Goal: Transaction & Acquisition: Subscribe to service/newsletter

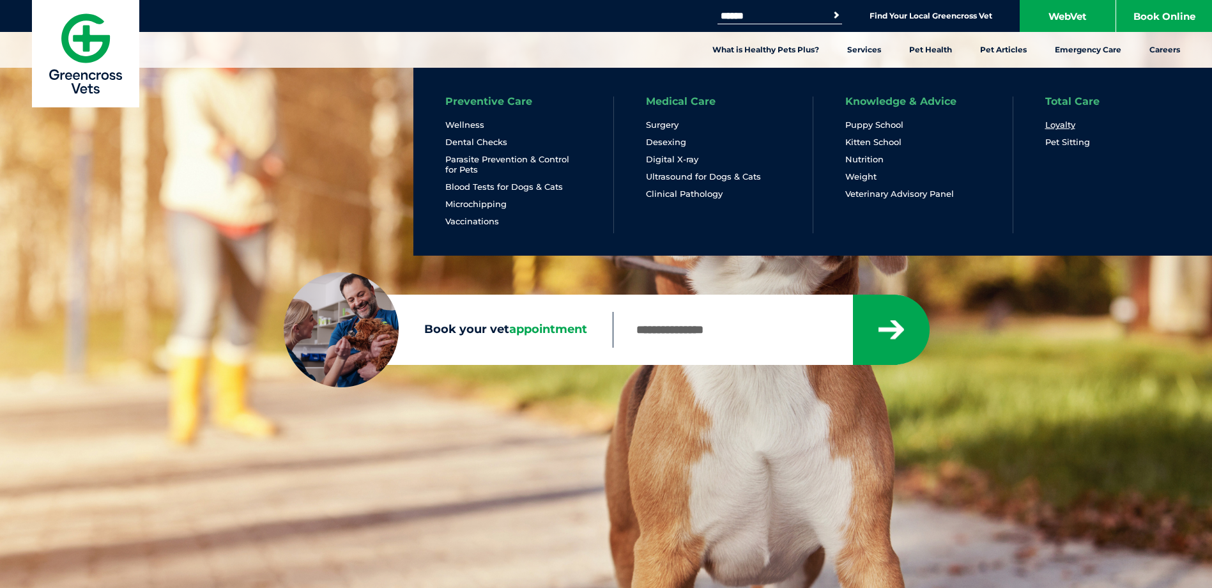
click at [1063, 126] on link "Loyalty" at bounding box center [1060, 124] width 30 height 11
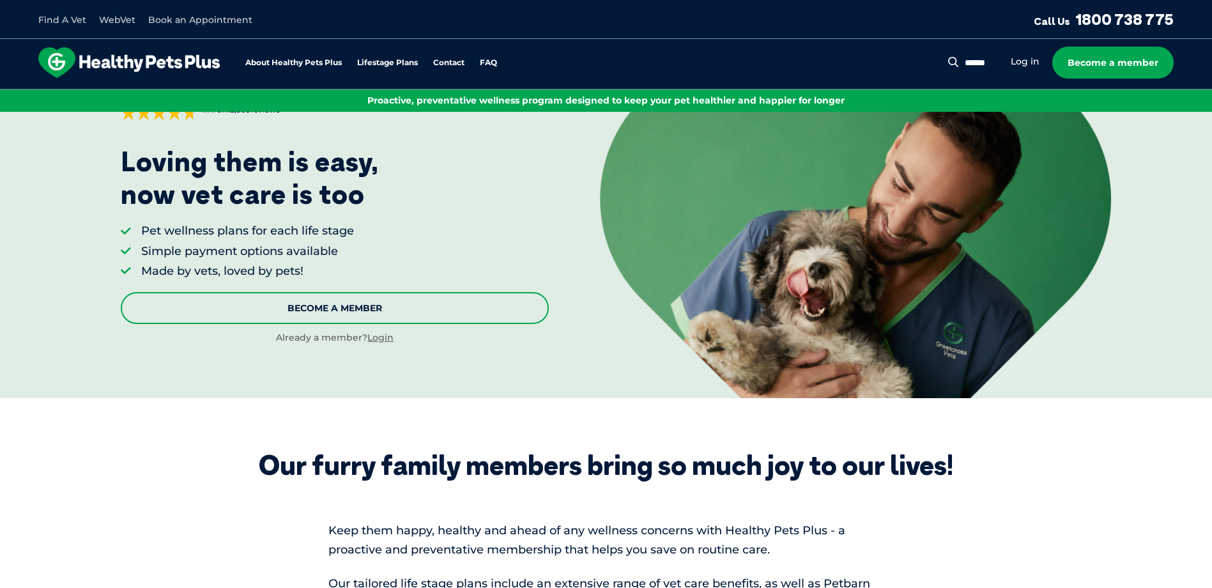
click at [365, 306] on link "Become A Member" at bounding box center [335, 308] width 428 height 32
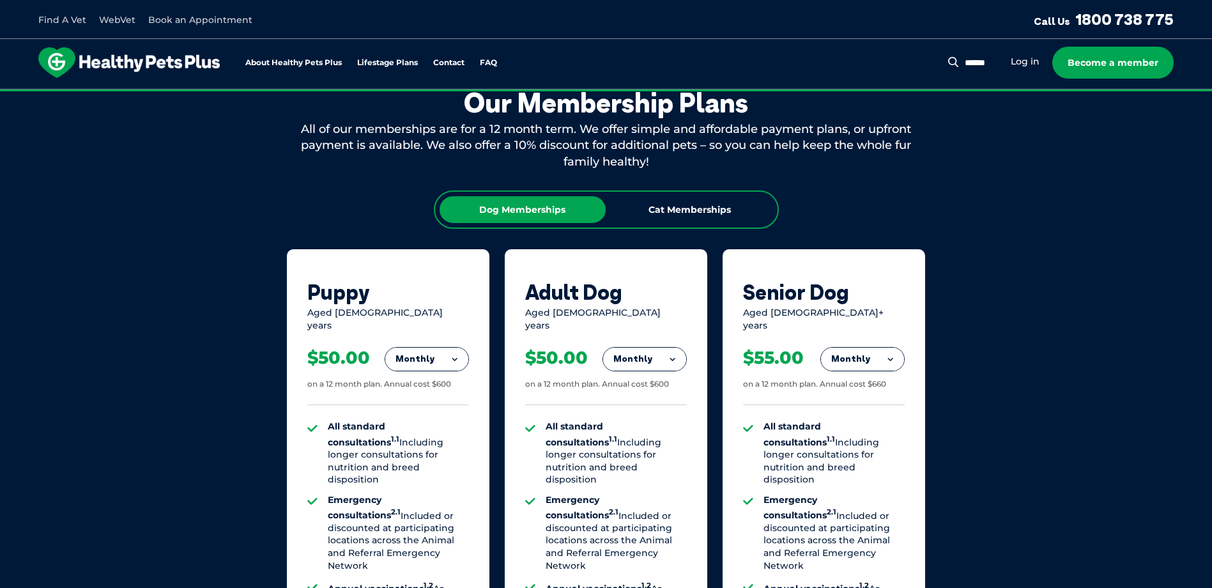
scroll to position [775, 0]
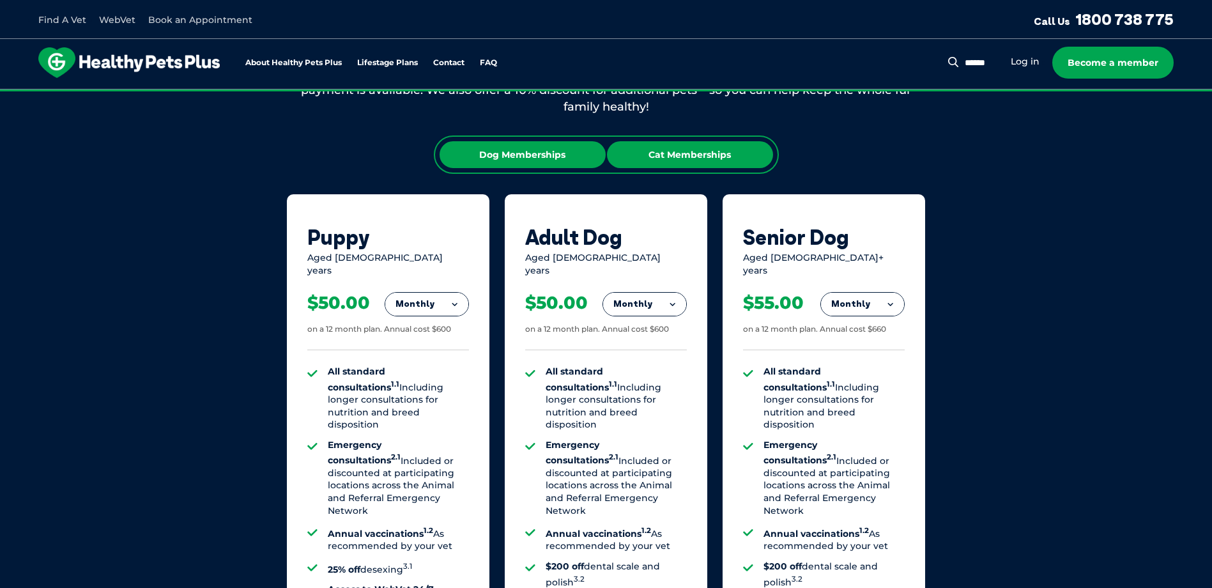
click at [703, 166] on div "Cat Memberships" at bounding box center [690, 154] width 166 height 27
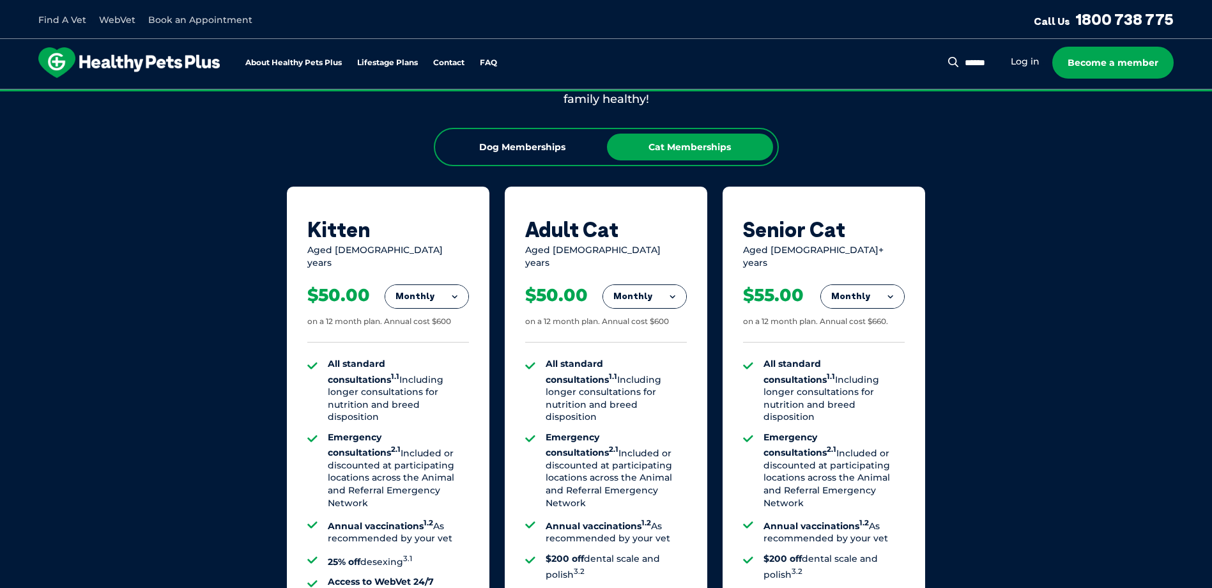
scroll to position [791, 0]
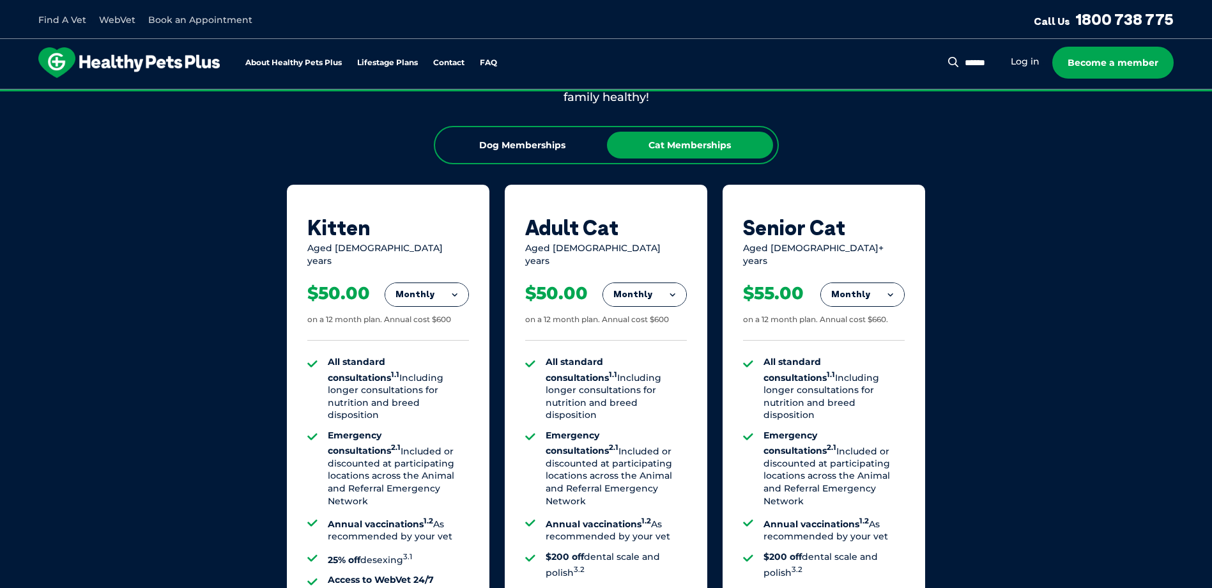
click at [879, 283] on button "Monthly" at bounding box center [862, 294] width 83 height 23
click at [865, 367] on li "Yearly" at bounding box center [862, 382] width 83 height 30
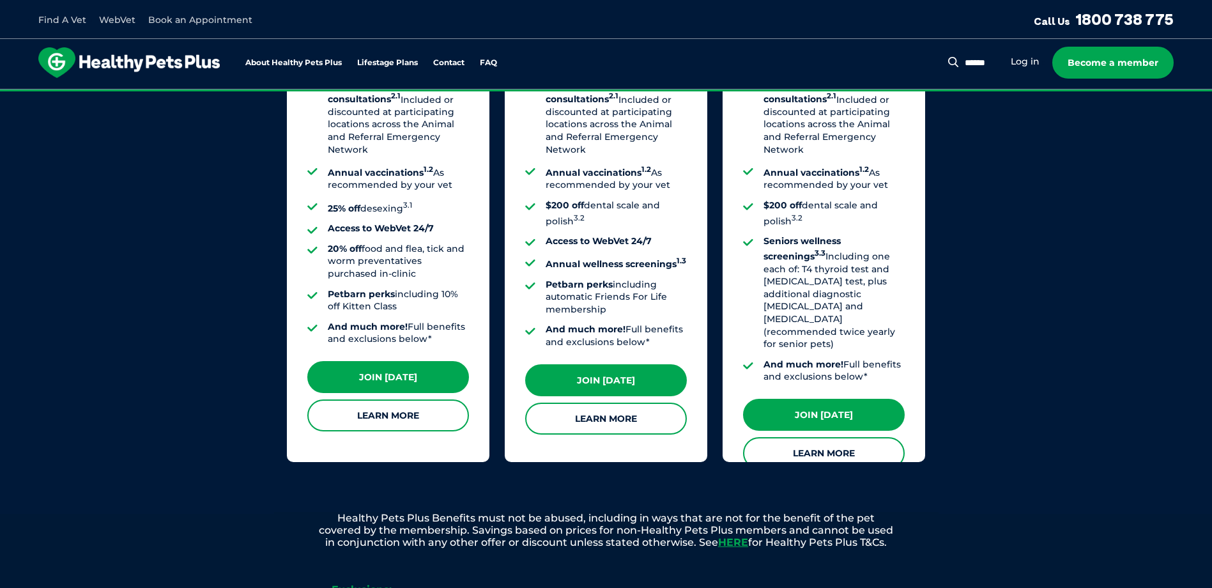
scroll to position [1159, 0]
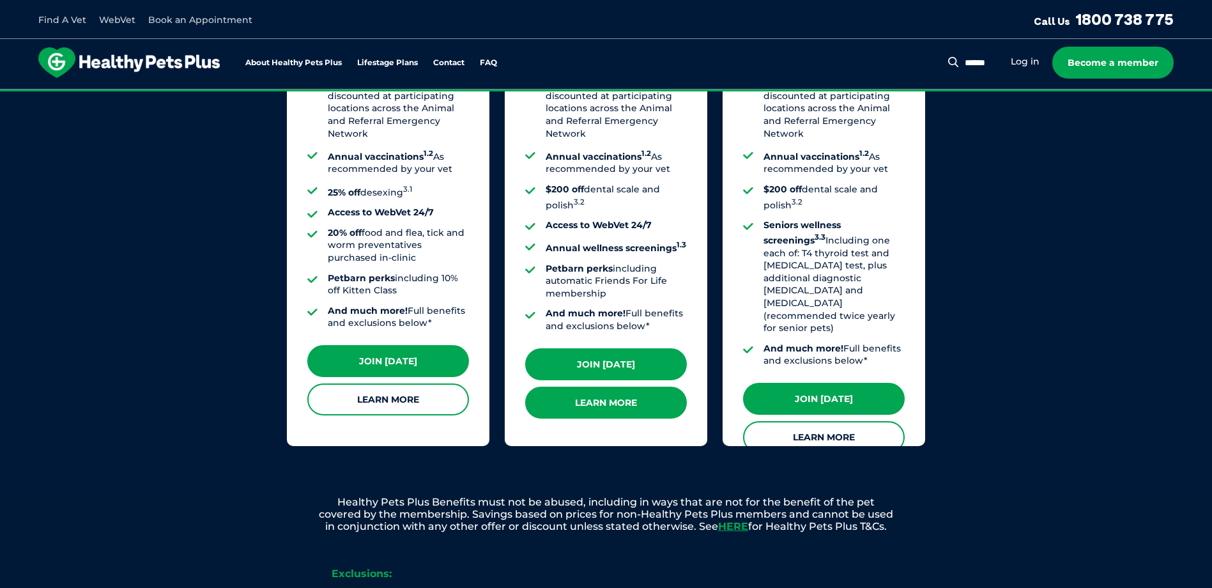
click at [657, 394] on link "Learn More" at bounding box center [606, 402] width 162 height 32
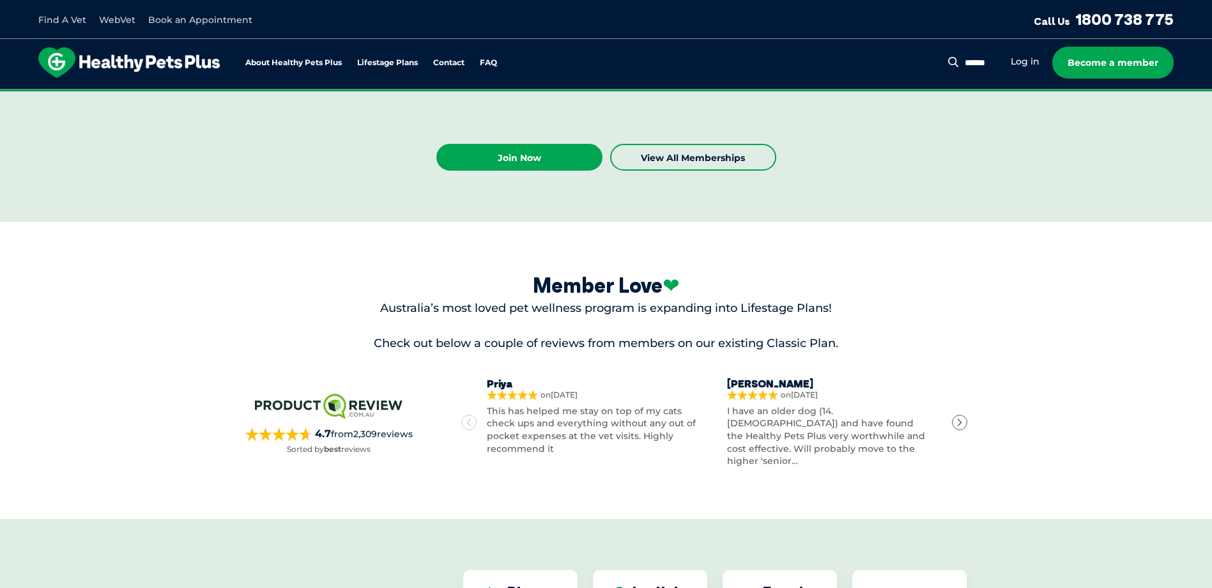
scroll to position [3433, 0]
